Goal: Information Seeking & Learning: Learn about a topic

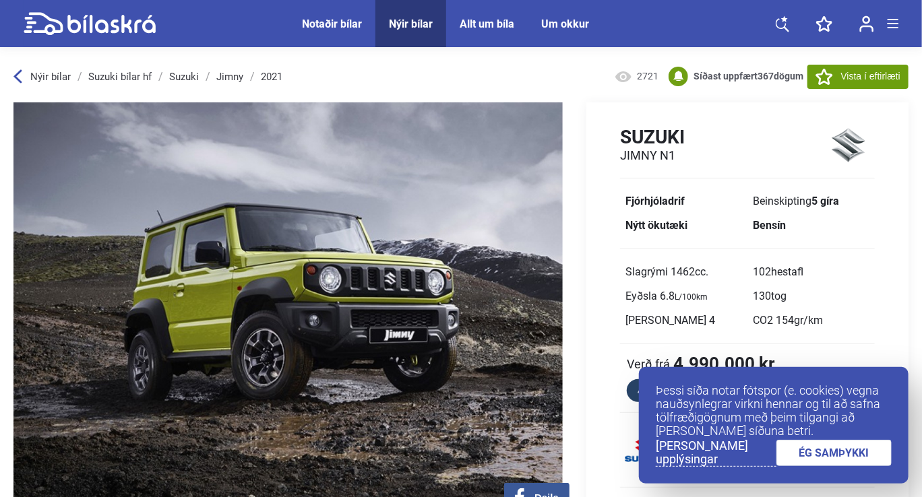
click at [323, 22] on div "Notaðir bílar" at bounding box center [332, 24] width 60 height 13
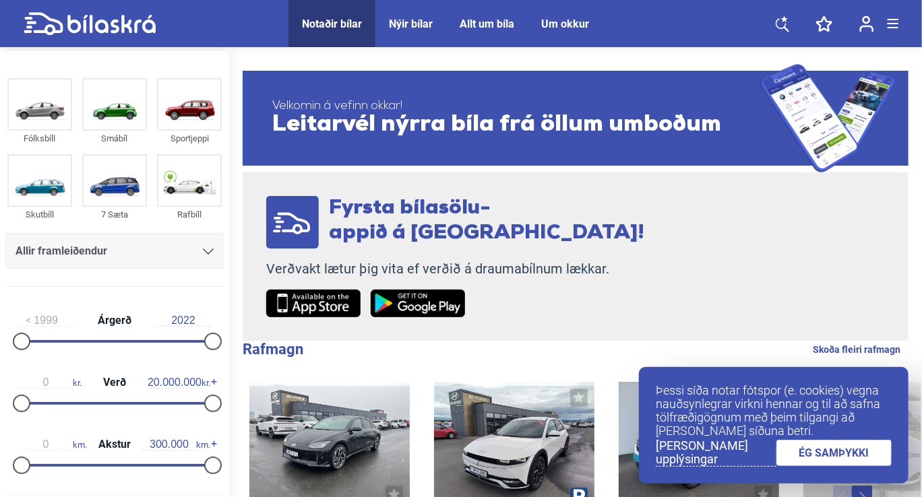
click at [142, 251] on div "Allir framleiðendur" at bounding box center [114, 251] width 198 height 19
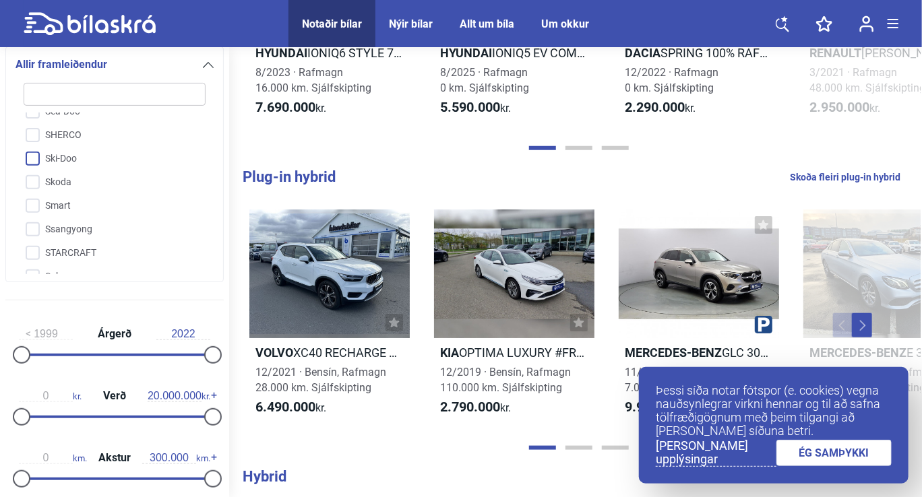
scroll to position [3006, 0]
click at [62, 178] on input "Suzuki" at bounding box center [105, 190] width 183 height 24
checkbox input "true"
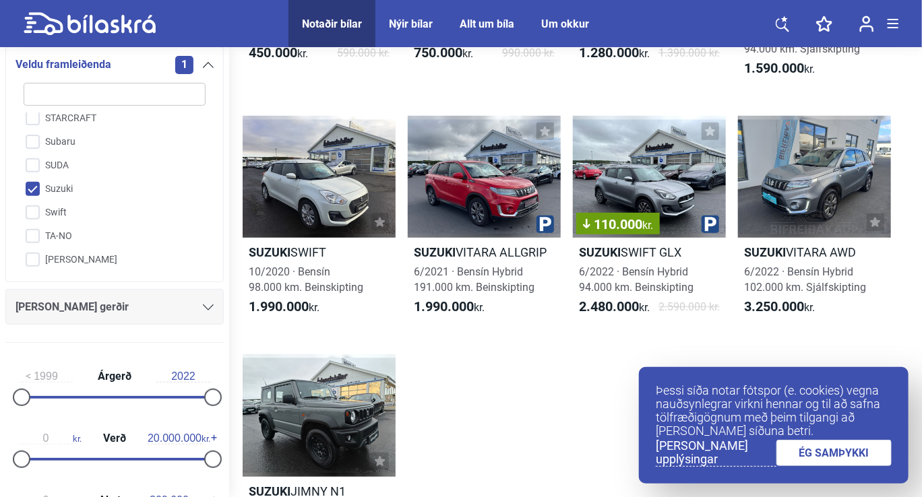
scroll to position [404, 0]
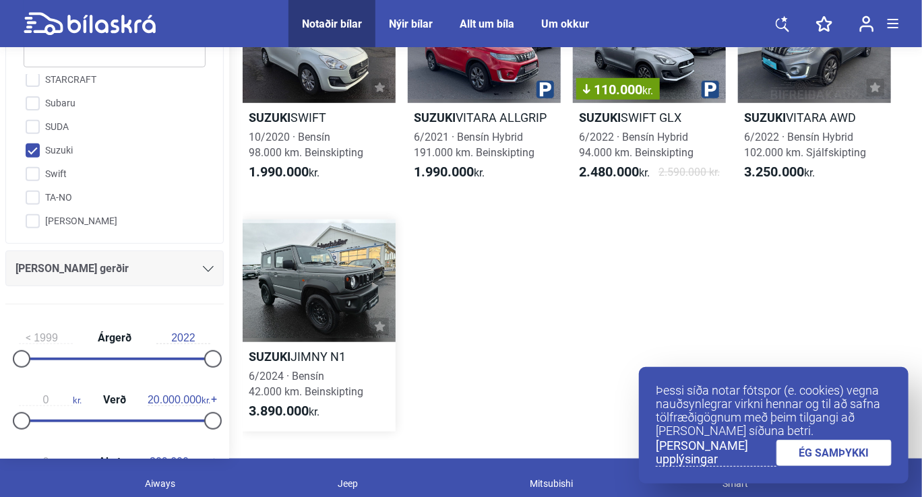
click at [339, 382] on span "6/2024 · Bensín 42.000 km. Beinskipting" at bounding box center [306, 384] width 115 height 28
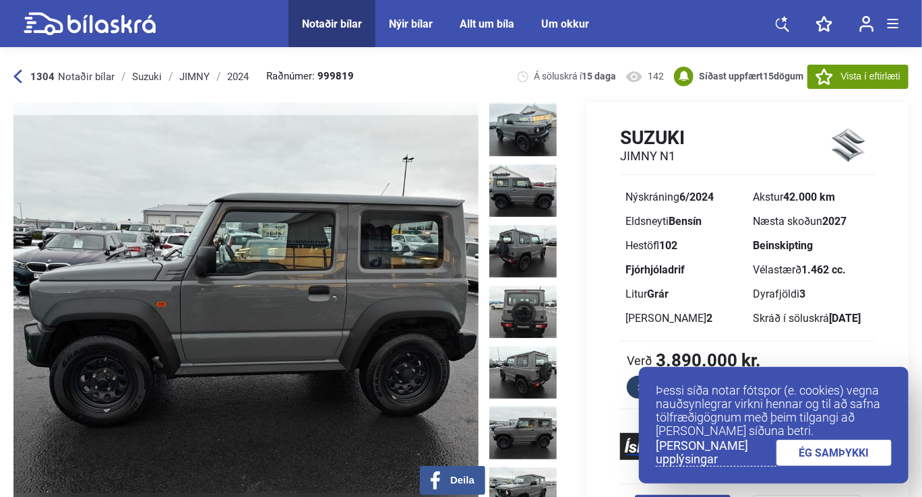
scroll to position [135, 0]
